Goal: Contribute content

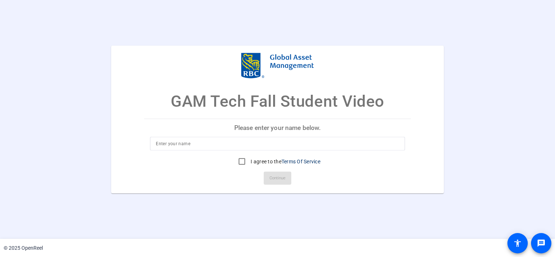
click at [321, 147] on input at bounding box center [277, 143] width 243 height 9
type input "Quayna"
click at [244, 163] on input "I agree to the Terms Of Service" at bounding box center [242, 161] width 15 height 15
checkbox input "true"
click at [281, 177] on span "Continue" at bounding box center [278, 178] width 16 height 11
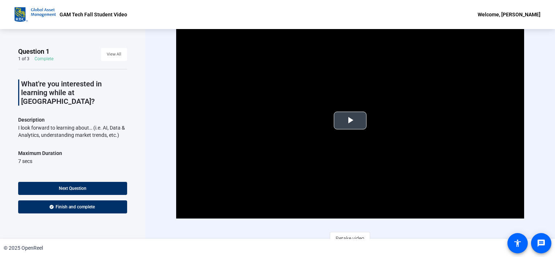
click at [344, 154] on video "Video Player" at bounding box center [350, 121] width 348 height 196
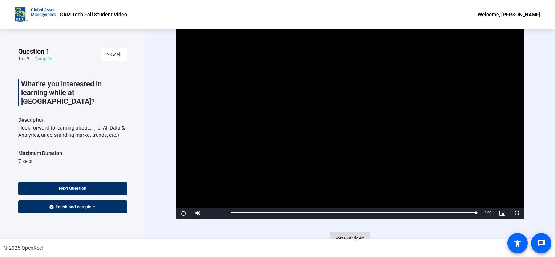
click at [339, 238] on span "Retake video" at bounding box center [350, 239] width 29 height 14
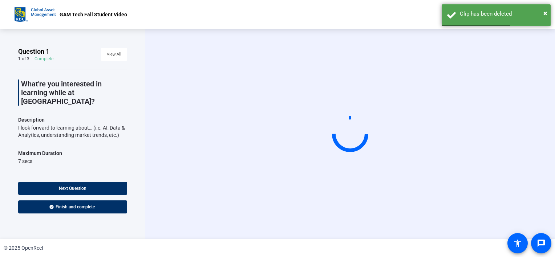
click at [339, 238] on div "Start Recording person Hide Overlay flip Flip Camera question_mark Question Cam…" at bounding box center [350, 134] width 410 height 210
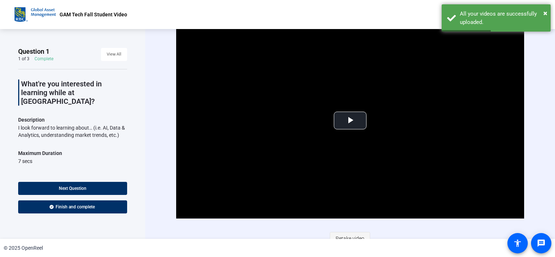
click at [362, 235] on span "Retake video" at bounding box center [350, 239] width 29 height 14
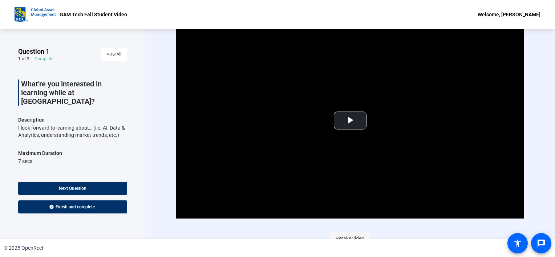
click at [354, 235] on span "Retake video" at bounding box center [350, 239] width 29 height 14
click at [340, 236] on span "Retake video" at bounding box center [350, 239] width 29 height 14
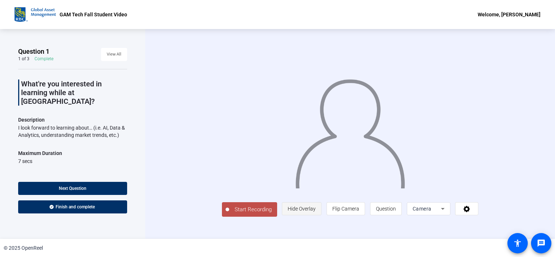
click at [316, 212] on span "Hide Overlay" at bounding box center [302, 209] width 28 height 6
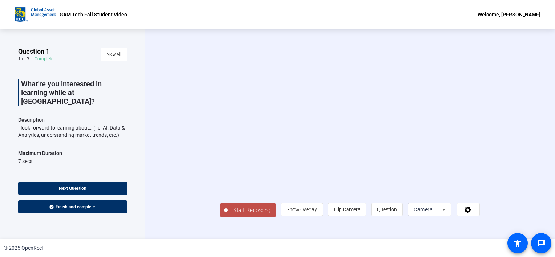
scroll to position [9, 0]
drag, startPoint x: 154, startPoint y: 186, endPoint x: 214, endPoint y: 222, distance: 69.6
click at [214, 222] on div "Start Recording person Show Overlay flip Flip Camera question_mark Question Cam…" at bounding box center [350, 134] width 410 height 210
drag, startPoint x: 214, startPoint y: 222, endPoint x: 259, endPoint y: 232, distance: 47.0
click at [259, 232] on div "Question 1 1 of 3 Complete View All What're you interested in learning while at…" at bounding box center [277, 134] width 555 height 210
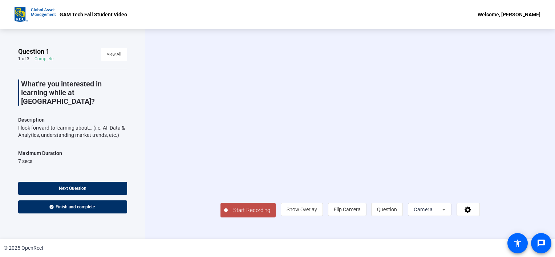
click at [220, 218] on button "Start Recording" at bounding box center [247, 210] width 55 height 15
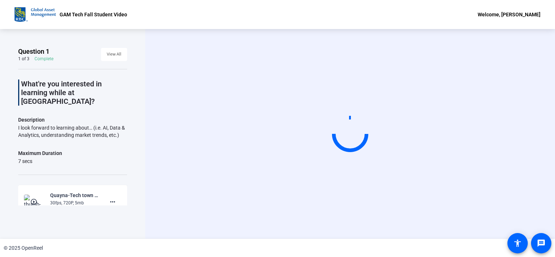
scroll to position [60, 0]
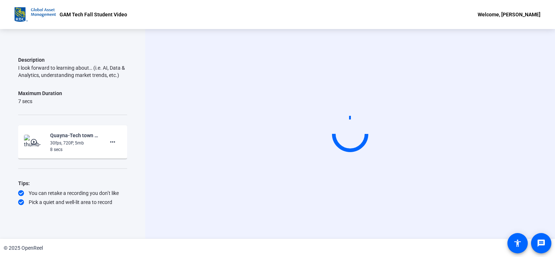
click at [73, 140] on div "30fps, 720P, 5mb" at bounding box center [74, 143] width 49 height 7
click at [40, 135] on img at bounding box center [34, 142] width 21 height 15
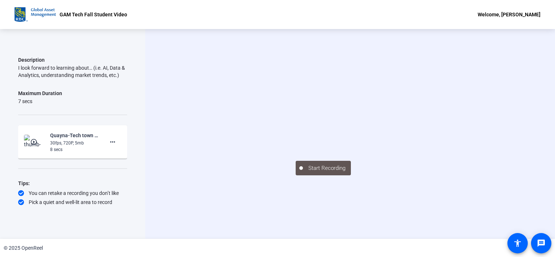
click at [82, 140] on div "30fps, 720P, 5mb" at bounding box center [74, 143] width 49 height 7
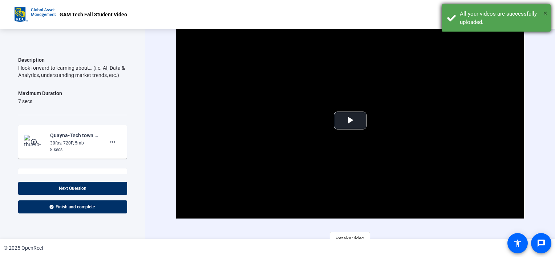
click at [545, 15] on span "×" at bounding box center [545, 13] width 4 height 9
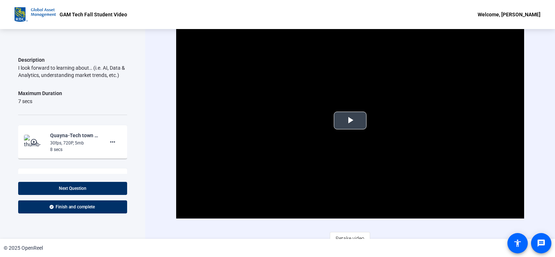
click at [350, 121] on span "Video Player" at bounding box center [350, 121] width 0 height 0
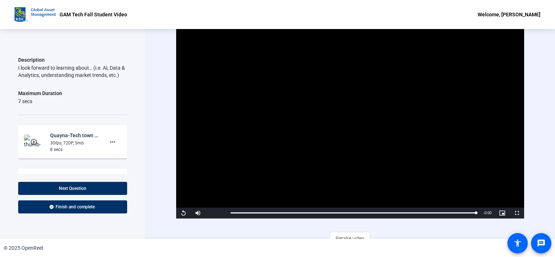
scroll to position [135, 0]
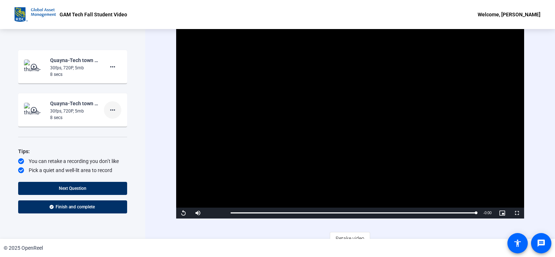
click at [108, 106] on mat-icon "more_horiz" at bounding box center [112, 110] width 9 height 9
click at [110, 115] on span "Delete clip" at bounding box center [120, 116] width 29 height 9
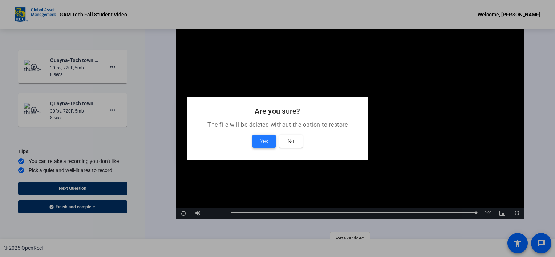
click at [259, 138] on span at bounding box center [263, 141] width 23 height 17
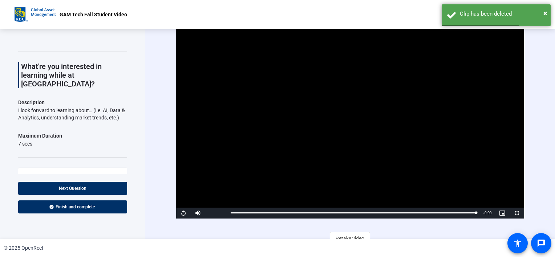
scroll to position [16, 0]
click at [62, 191] on span "Next Question" at bounding box center [73, 188] width 28 height 5
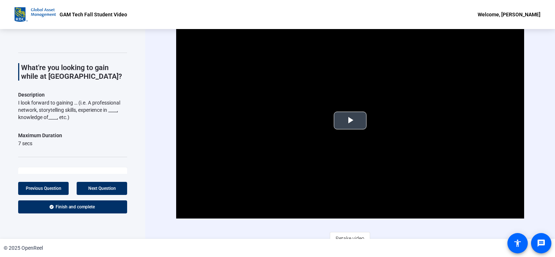
click at [326, 113] on video "Video Player" at bounding box center [350, 121] width 348 height 196
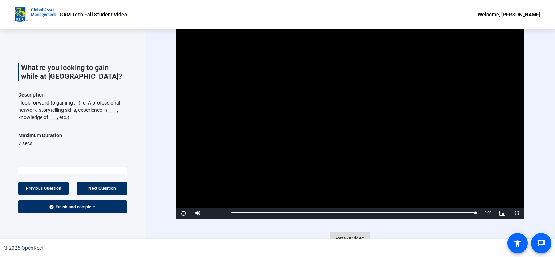
click at [340, 237] on span "Retake video" at bounding box center [350, 239] width 29 height 14
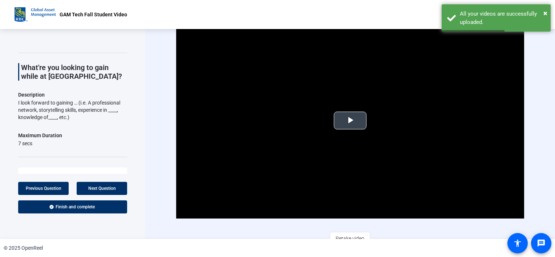
click at [328, 122] on video "Video Player" at bounding box center [350, 121] width 348 height 196
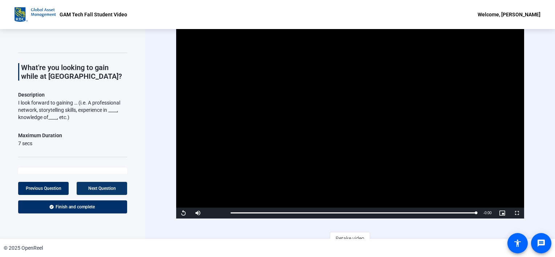
click at [96, 189] on span "Next Question" at bounding box center [102, 188] width 28 height 5
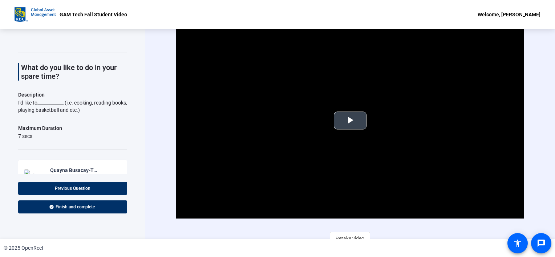
click at [350, 121] on span "Video Player" at bounding box center [350, 121] width 0 height 0
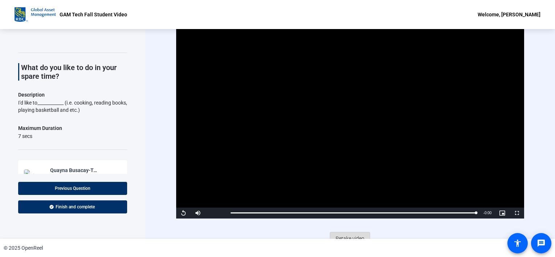
click at [353, 233] on span "Retake video" at bounding box center [350, 239] width 29 height 14
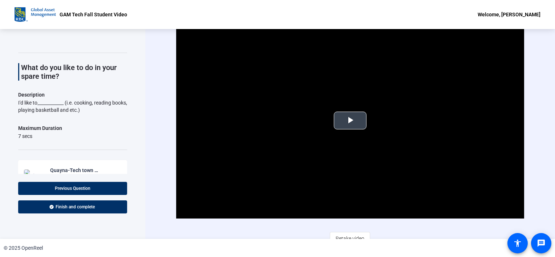
click at [378, 131] on video "Video Player" at bounding box center [350, 121] width 348 height 196
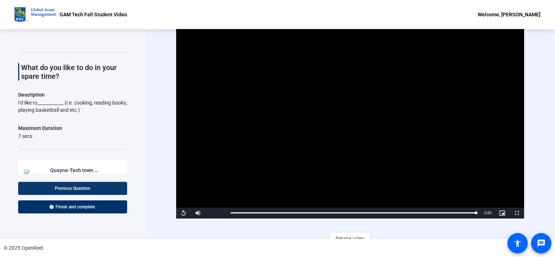
click at [84, 187] on span "Previous Question" at bounding box center [73, 188] width 36 height 5
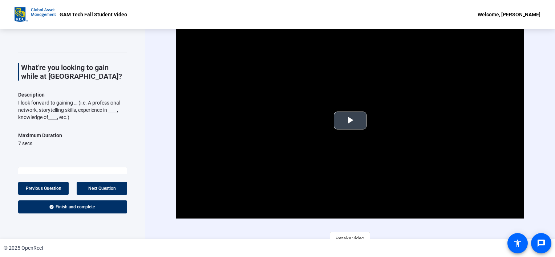
click at [336, 129] on button "Play Video" at bounding box center [350, 121] width 33 height 18
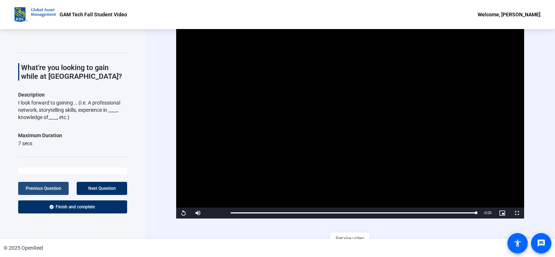
click at [53, 187] on span "Previous Question" at bounding box center [44, 188] width 36 height 5
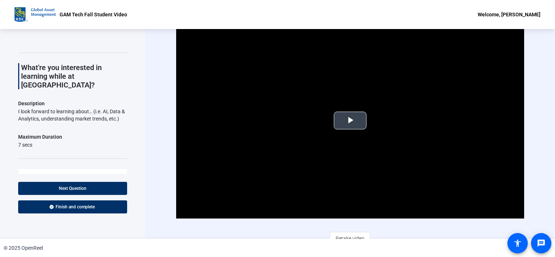
click at [350, 121] on span "Video Player" at bounding box center [350, 121] width 0 height 0
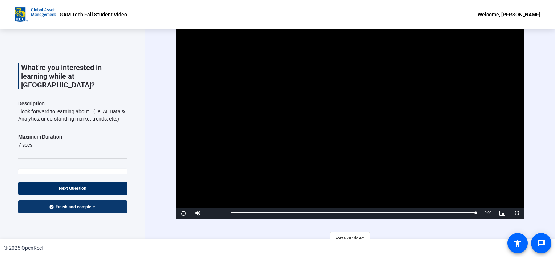
click at [108, 212] on span at bounding box center [72, 206] width 109 height 17
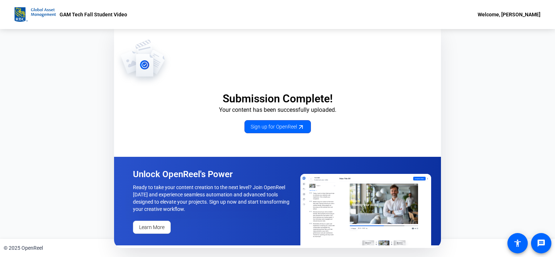
click at [362, 124] on div "Submission Complete! Your content has been successfully uploaded. Sign up for O…" at bounding box center [277, 86] width 327 height 94
